Goal: Check status: Check status

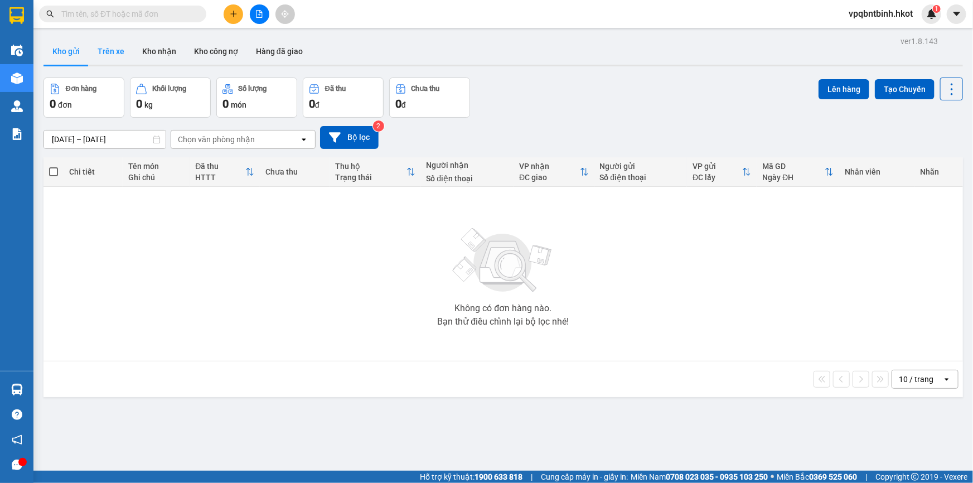
click at [112, 49] on button "Trên xe" at bounding box center [111, 51] width 45 height 27
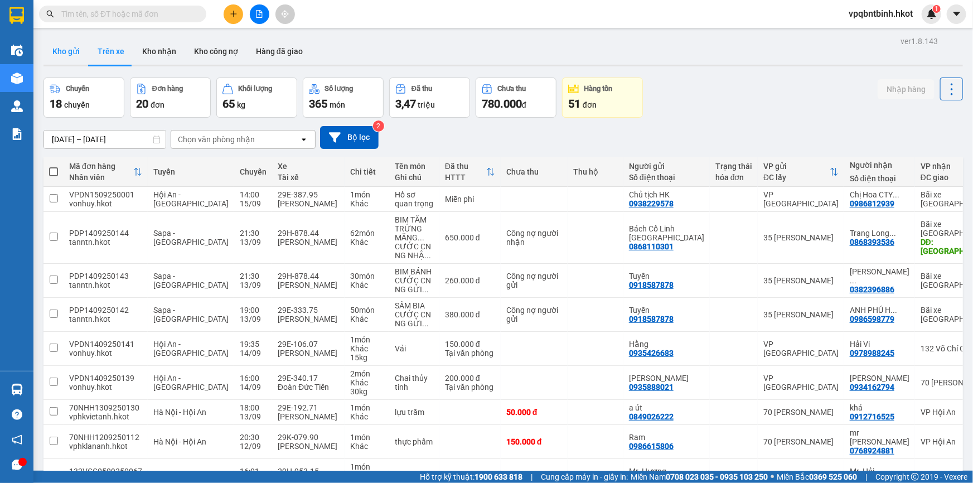
click at [70, 53] on button "Kho gửi" at bounding box center [65, 51] width 45 height 27
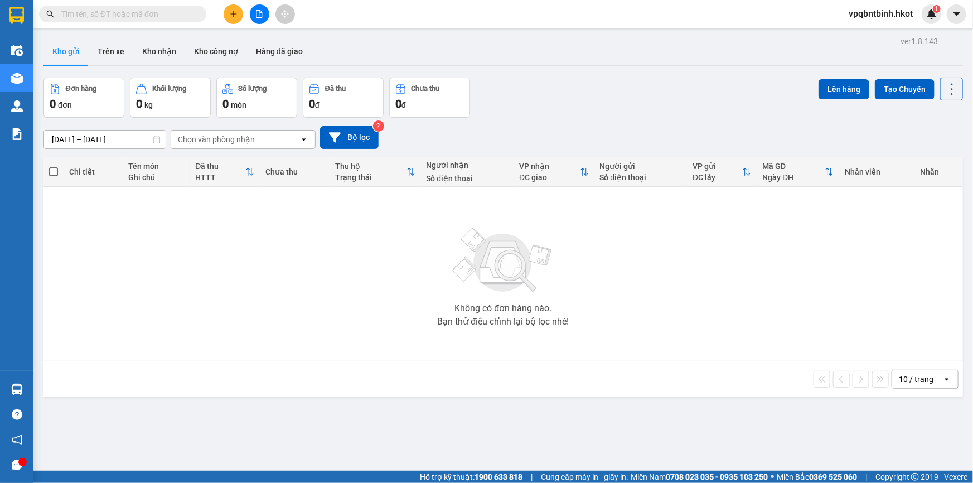
click at [86, 142] on input "[DATE] – [DATE]" at bounding box center [105, 139] width 122 height 18
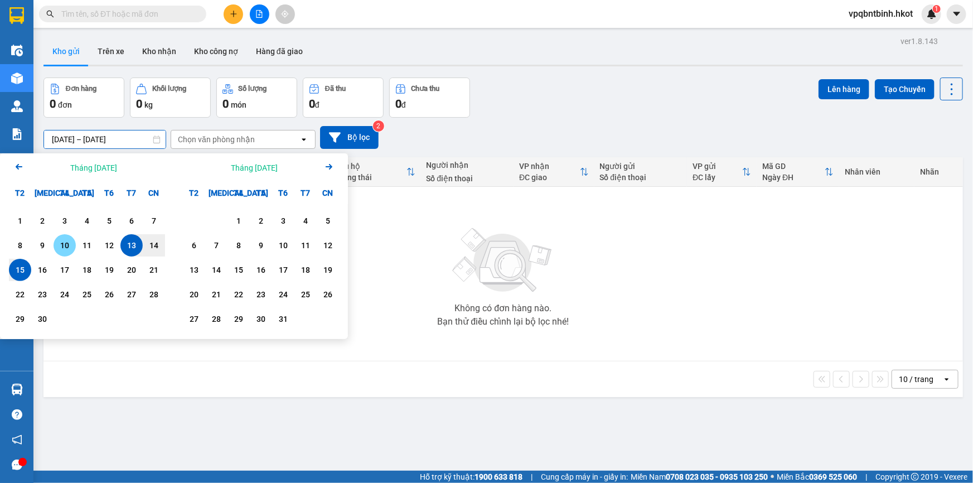
click at [61, 240] on div "10" at bounding box center [65, 245] width 16 height 13
click at [23, 266] on div "15" at bounding box center [20, 269] width 16 height 13
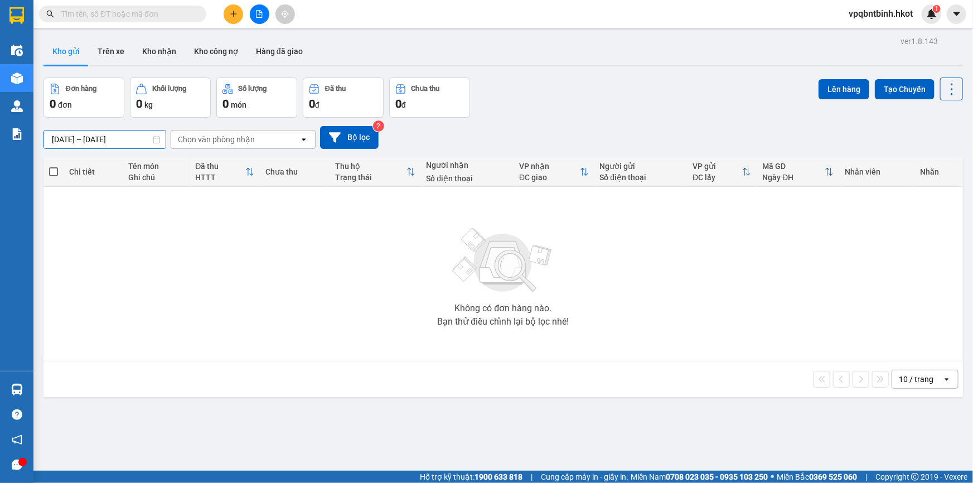
click at [122, 144] on div "ver 1.8.143 Kho gửi Trên xe Kho nhận Kho công nợ Hàng đã giao Đơn hàng 0 đơn Kh…" at bounding box center [503, 274] width 928 height 483
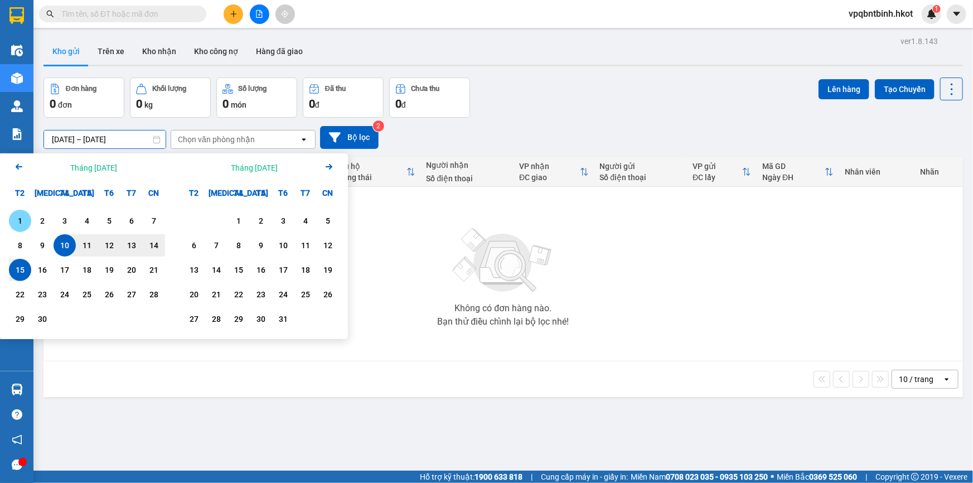
click at [22, 221] on div "1" at bounding box center [20, 220] width 16 height 13
click at [21, 265] on div "15" at bounding box center [20, 269] width 16 height 13
type input "[DATE] – [DATE]"
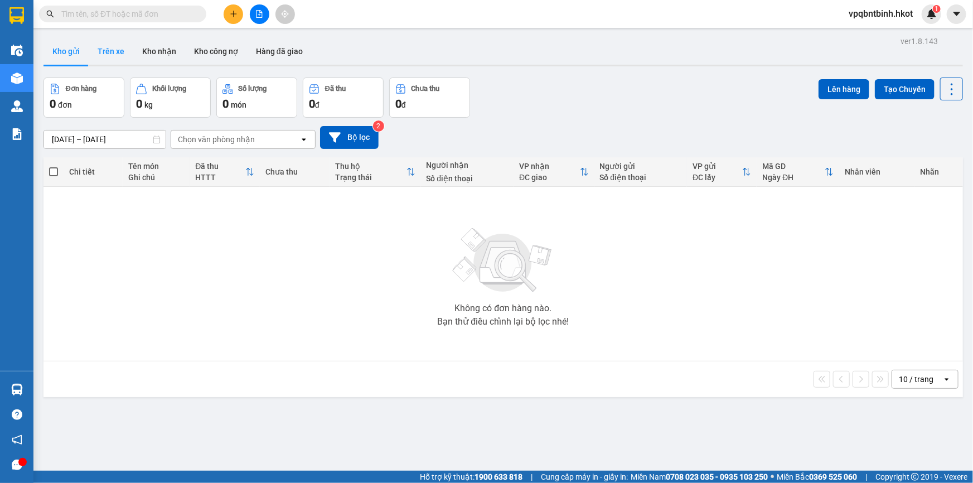
click at [110, 43] on button "Trên xe" at bounding box center [111, 51] width 45 height 27
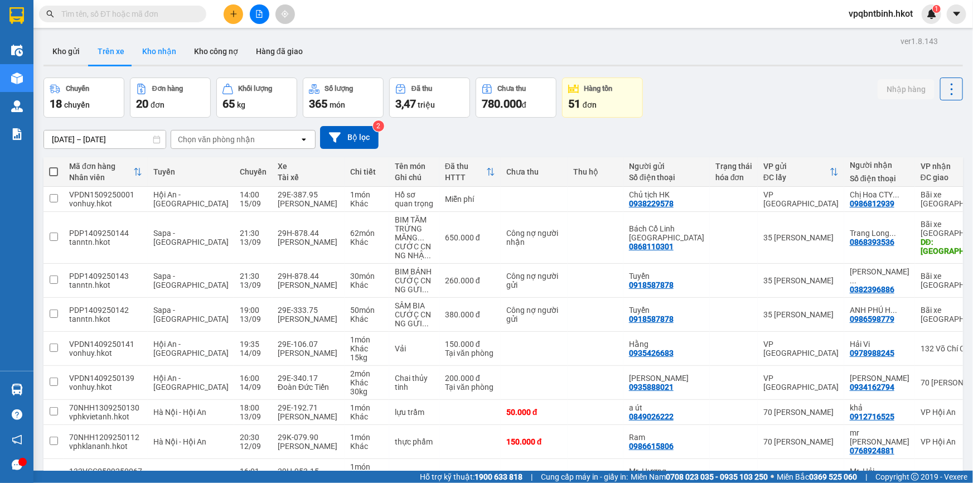
click at [151, 47] on button "Kho nhận" at bounding box center [159, 51] width 52 height 27
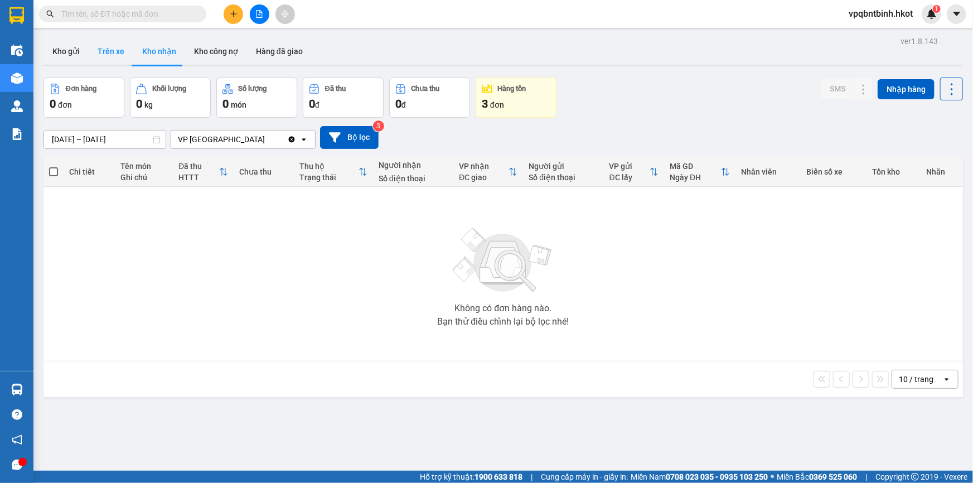
click at [94, 45] on button "Trên xe" at bounding box center [111, 51] width 45 height 27
type input "[DATE] – [DATE]"
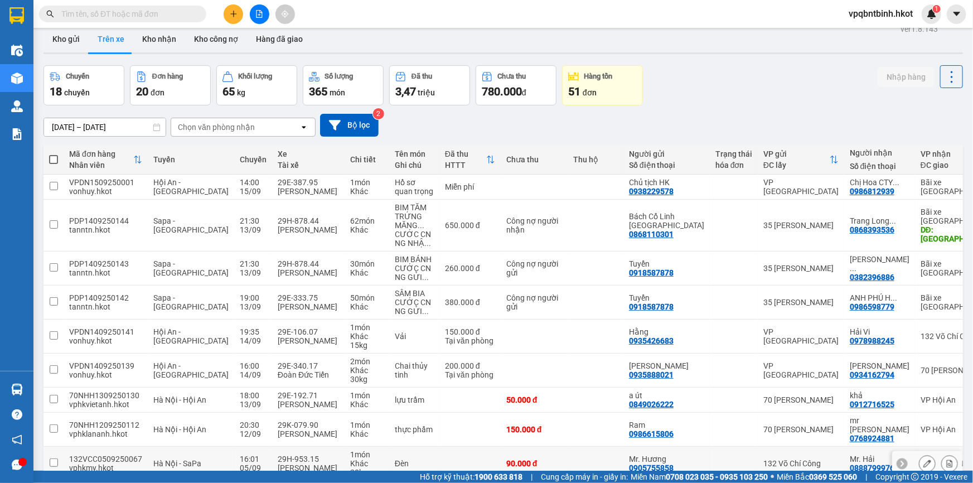
scroll to position [114, 0]
